Goal: Task Accomplishment & Management: Use online tool/utility

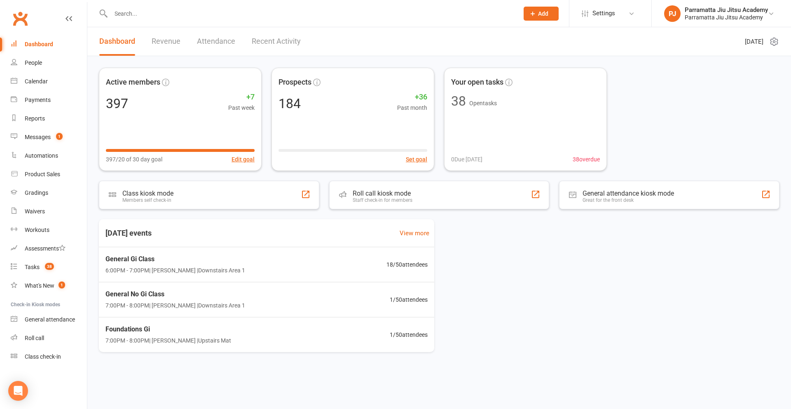
click at [265, 17] on input "text" at bounding box center [310, 14] width 405 height 12
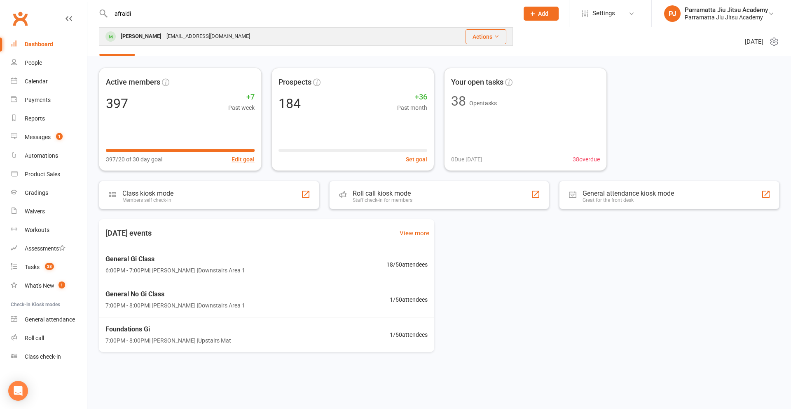
type input "afraidi"
click at [172, 40] on div "[EMAIL_ADDRESS][DOMAIN_NAME]" at bounding box center [208, 37] width 89 height 12
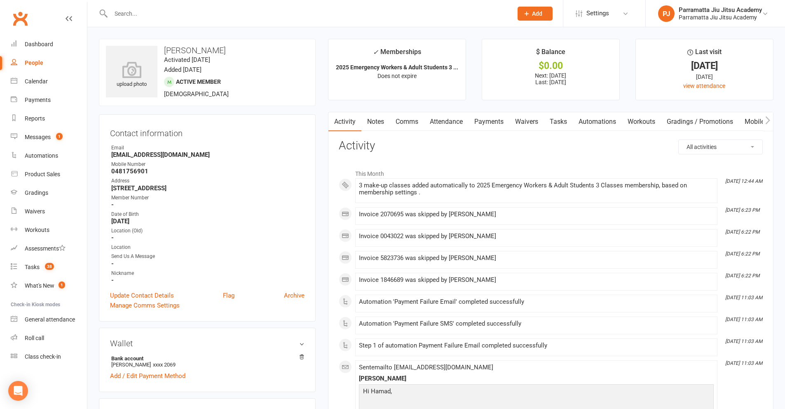
drag, startPoint x: 489, startPoint y: 117, endPoint x: 643, endPoint y: 250, distance: 203.4
click at [489, 117] on link "Payments" at bounding box center [489, 121] width 41 height 19
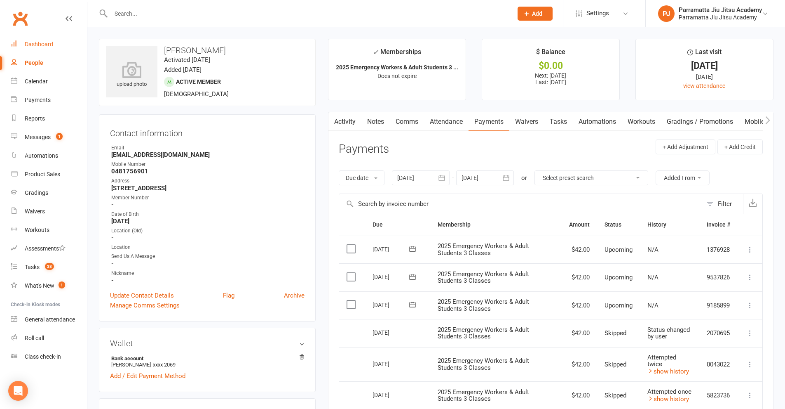
drag, startPoint x: 48, startPoint y: 45, endPoint x: 254, endPoint y: 83, distance: 209.7
click at [49, 44] on div "Dashboard" at bounding box center [39, 44] width 28 height 7
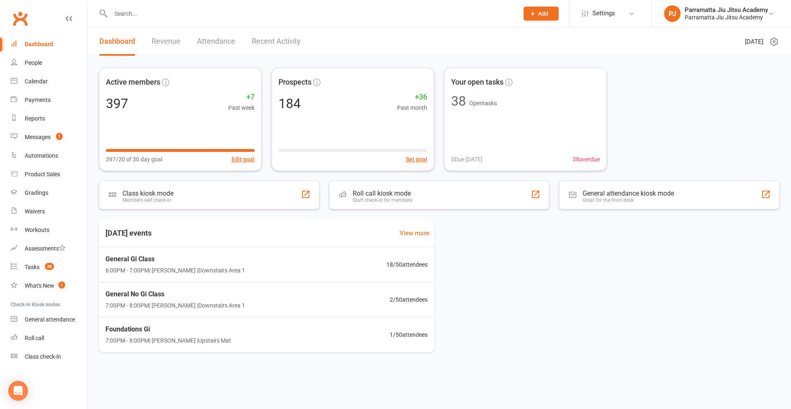
click at [258, 41] on link "Recent Activity" at bounding box center [276, 41] width 49 height 28
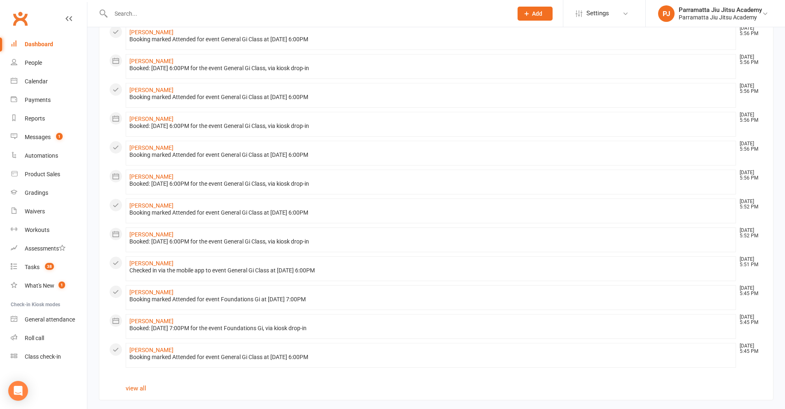
scroll to position [312, 0]
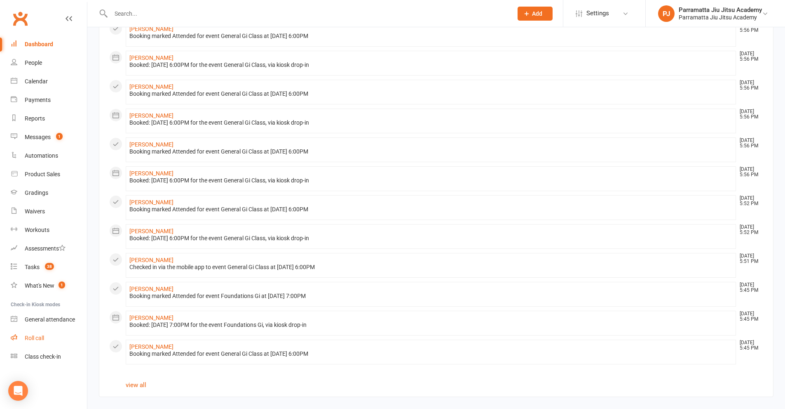
click at [40, 334] on div "Roll call" at bounding box center [34, 337] width 19 height 7
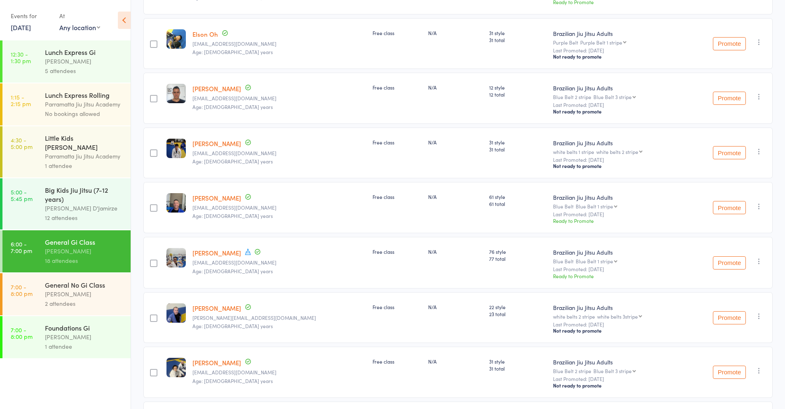
scroll to position [751, 0]
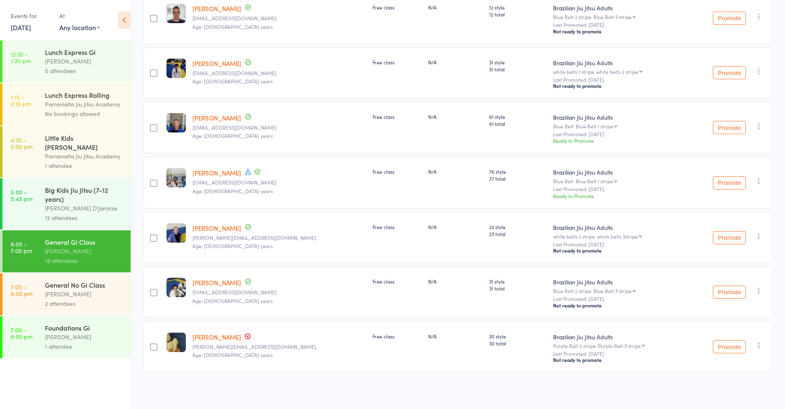
click at [104, 289] on div "[PERSON_NAME]" at bounding box center [84, 293] width 79 height 9
